Goal: Navigation & Orientation: Find specific page/section

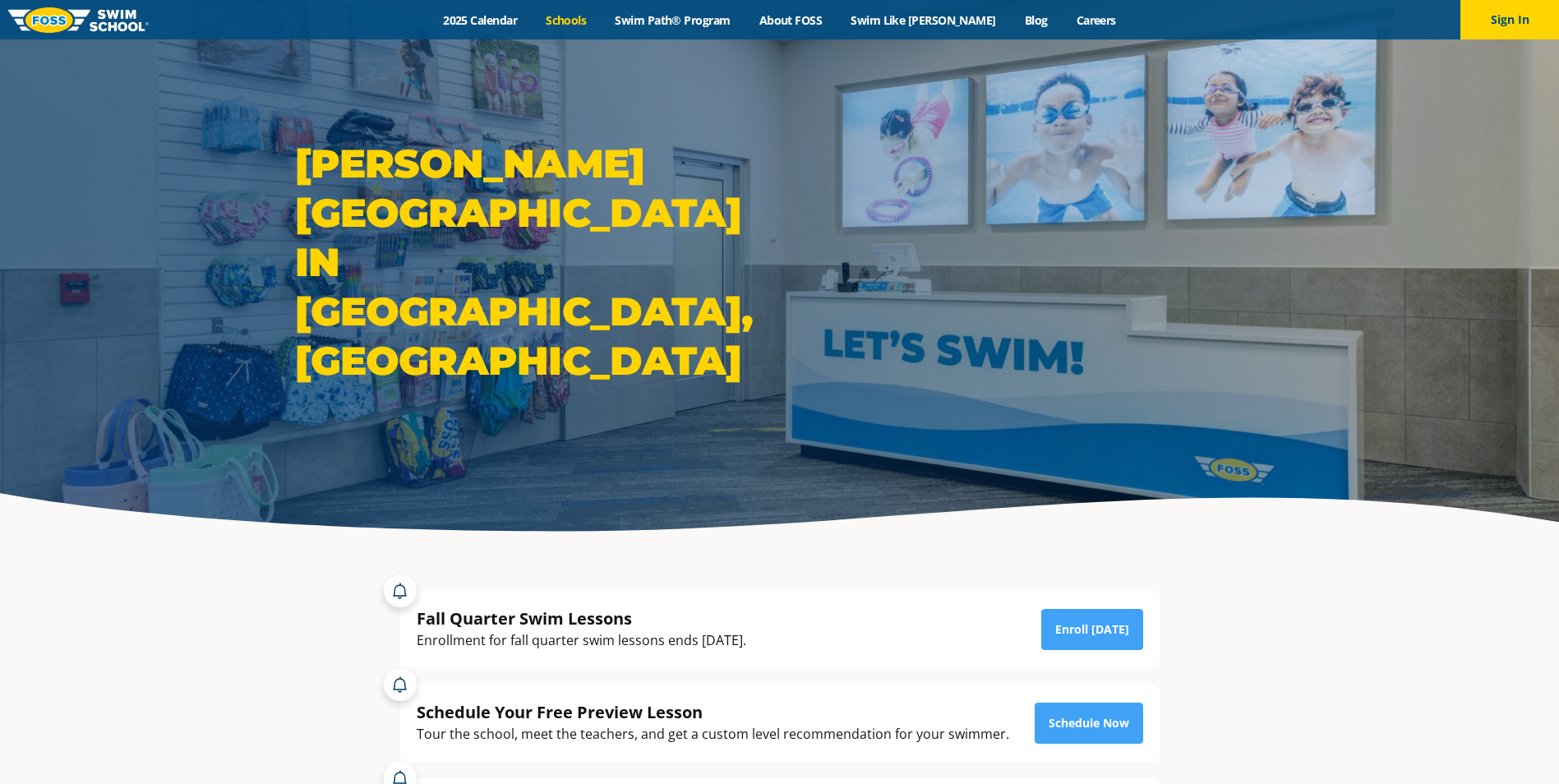
click at [595, 21] on link "Schools" at bounding box center [566, 20] width 69 height 16
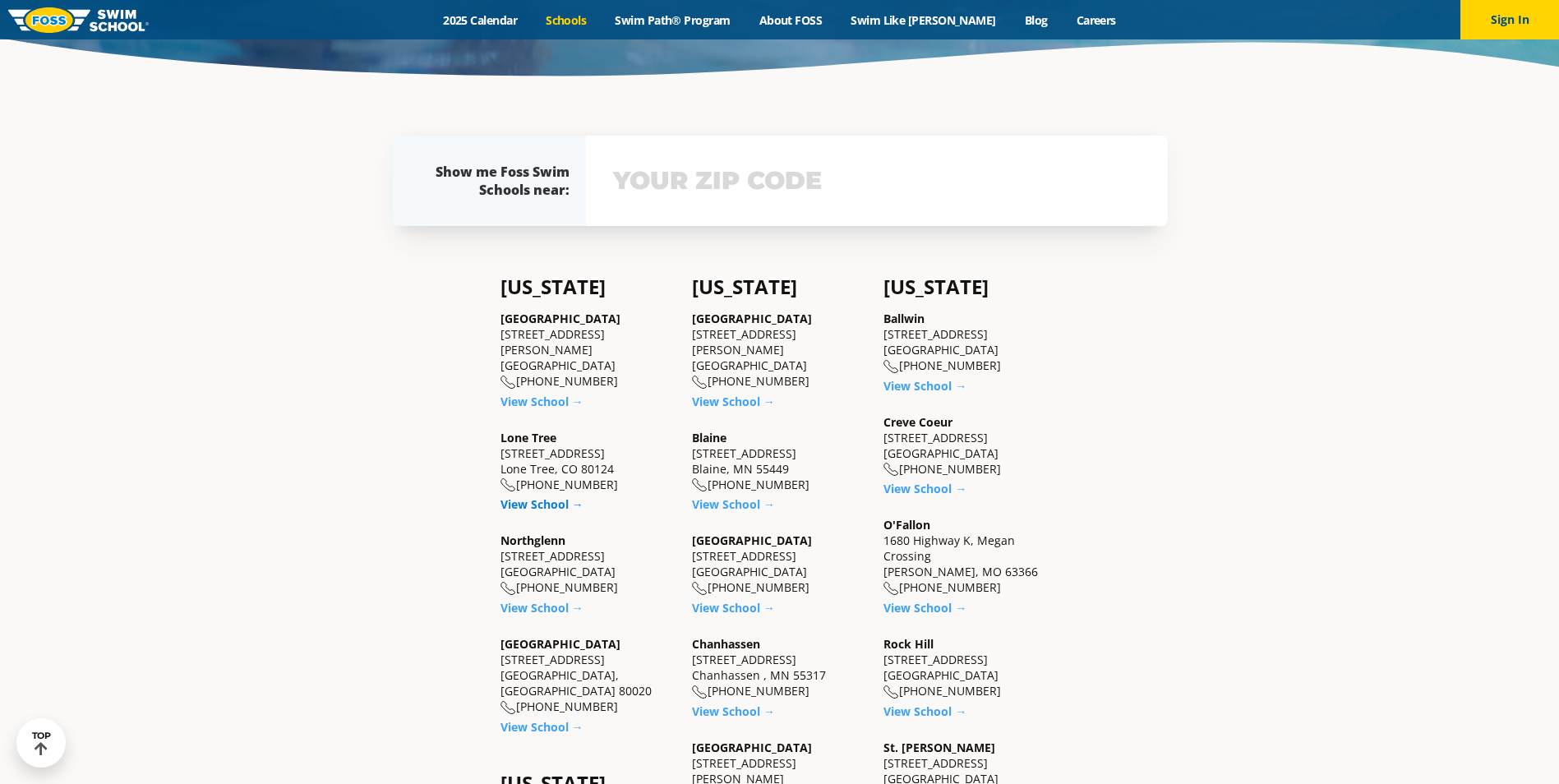
scroll to position [493, 0]
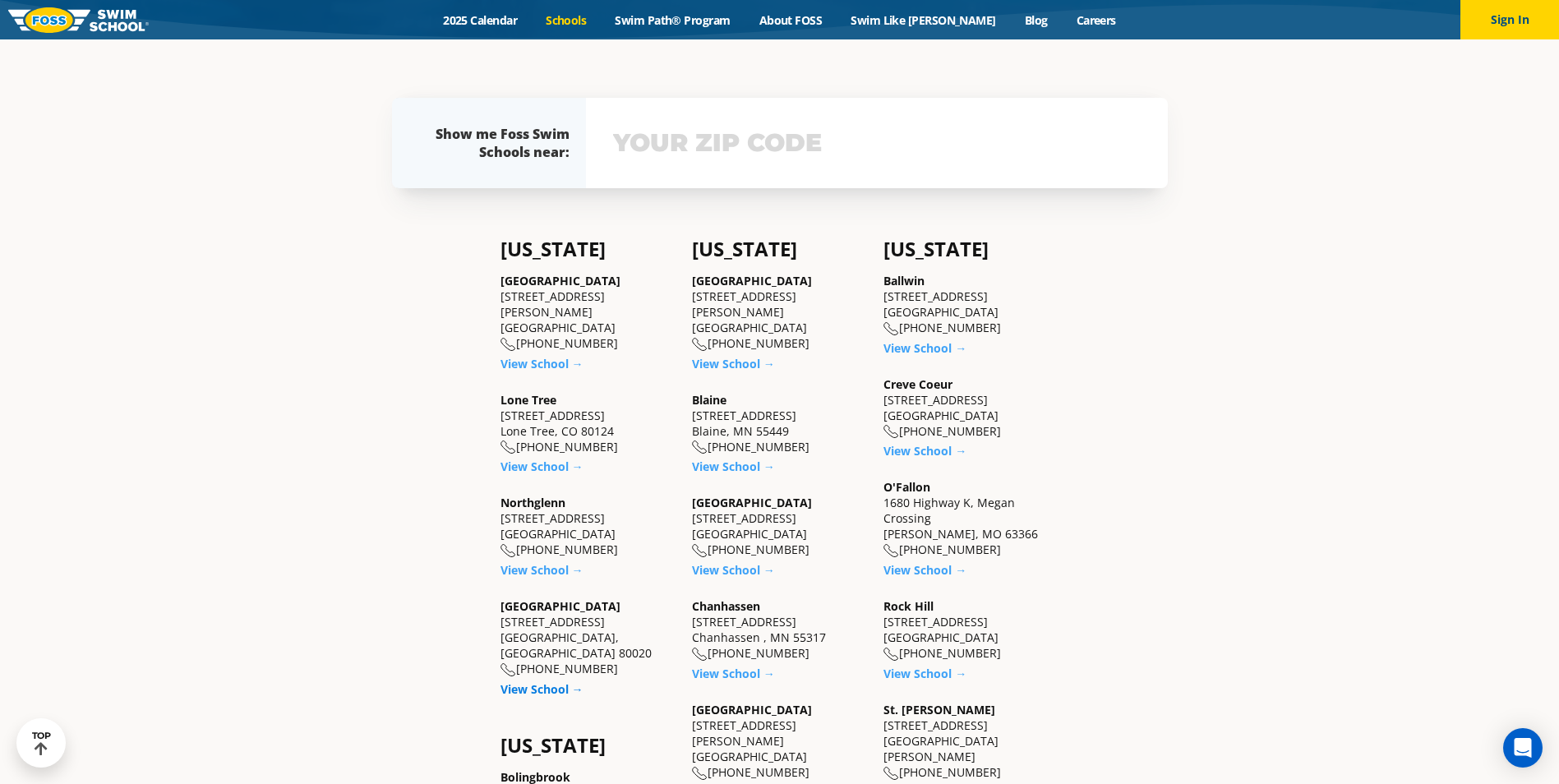
click at [545, 681] on link "View School →" at bounding box center [542, 688] width 83 height 16
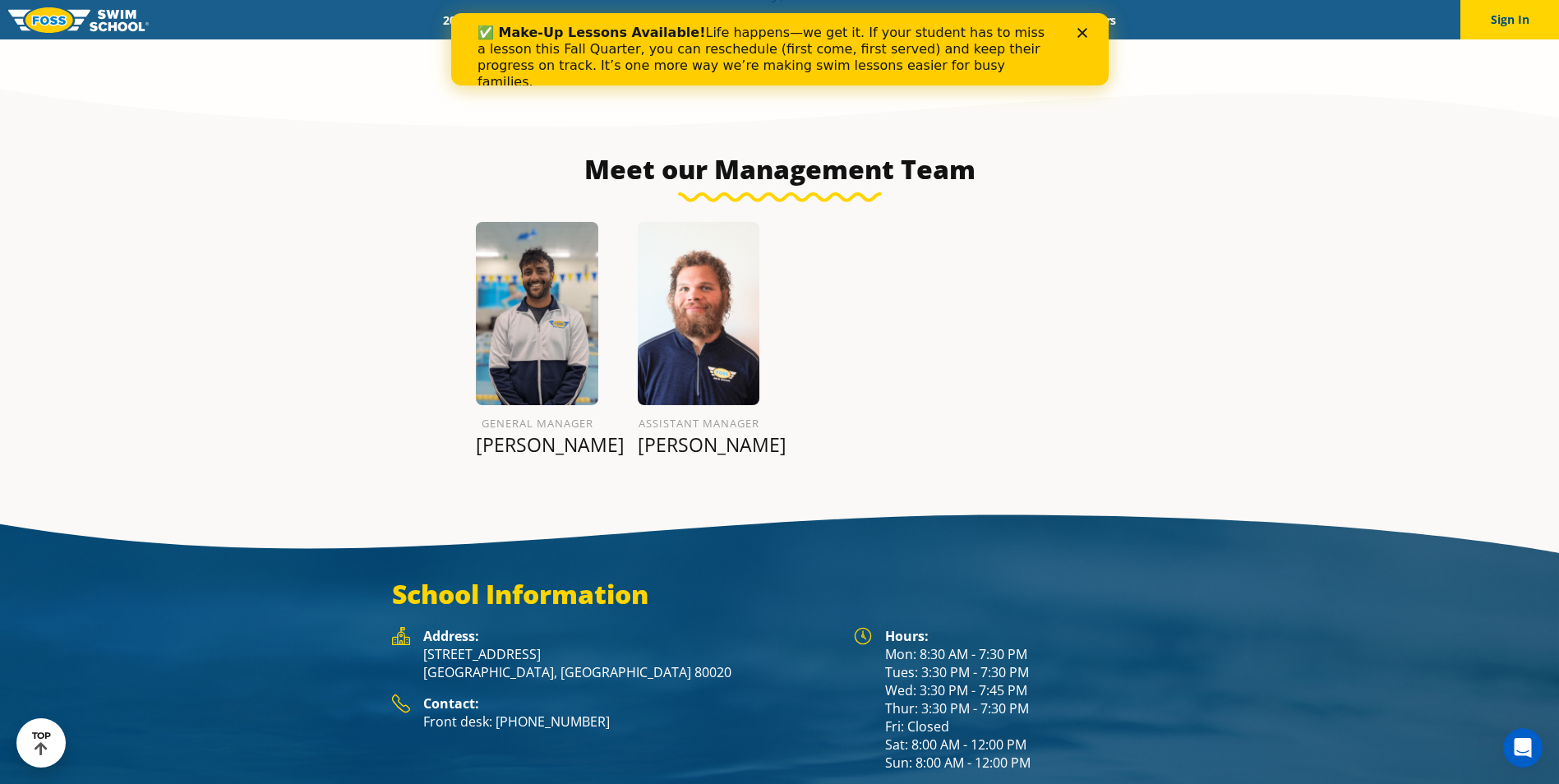
scroll to position [2113, 0]
